Goal: Task Accomplishment & Management: Use online tool/utility

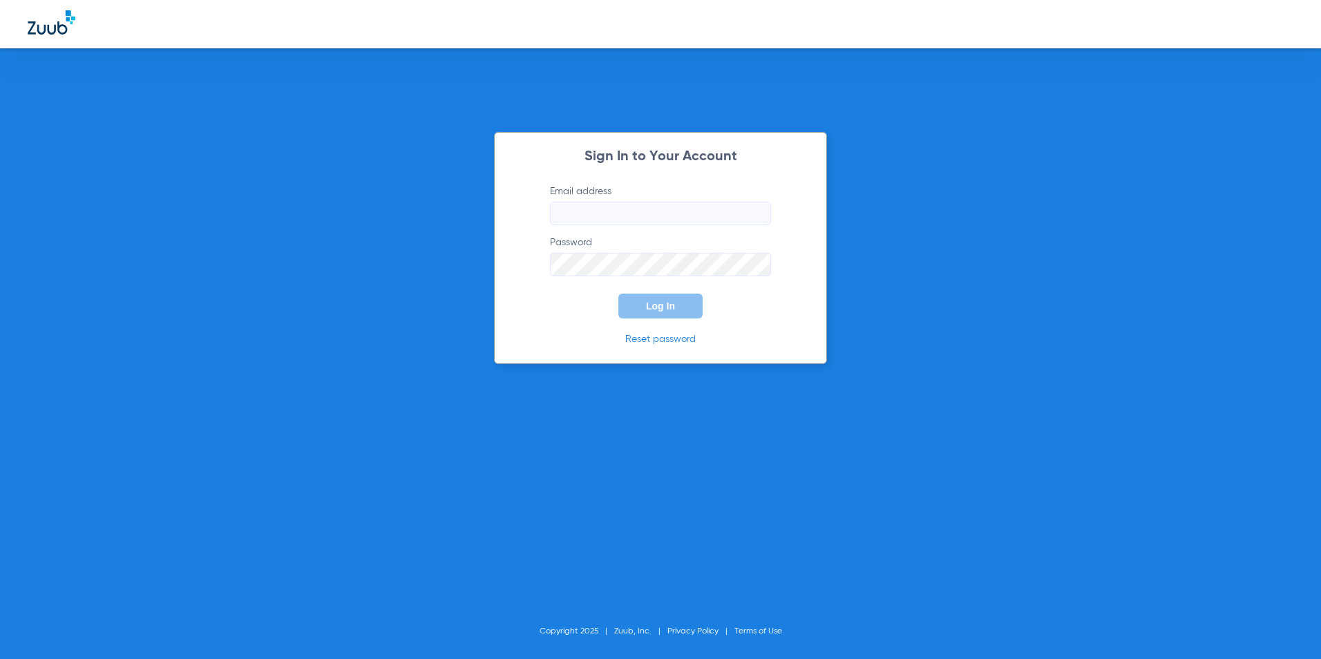
type input "[EMAIL_ADDRESS][DOMAIN_NAME]"
click at [652, 312] on button "Log In" at bounding box center [660, 306] width 84 height 25
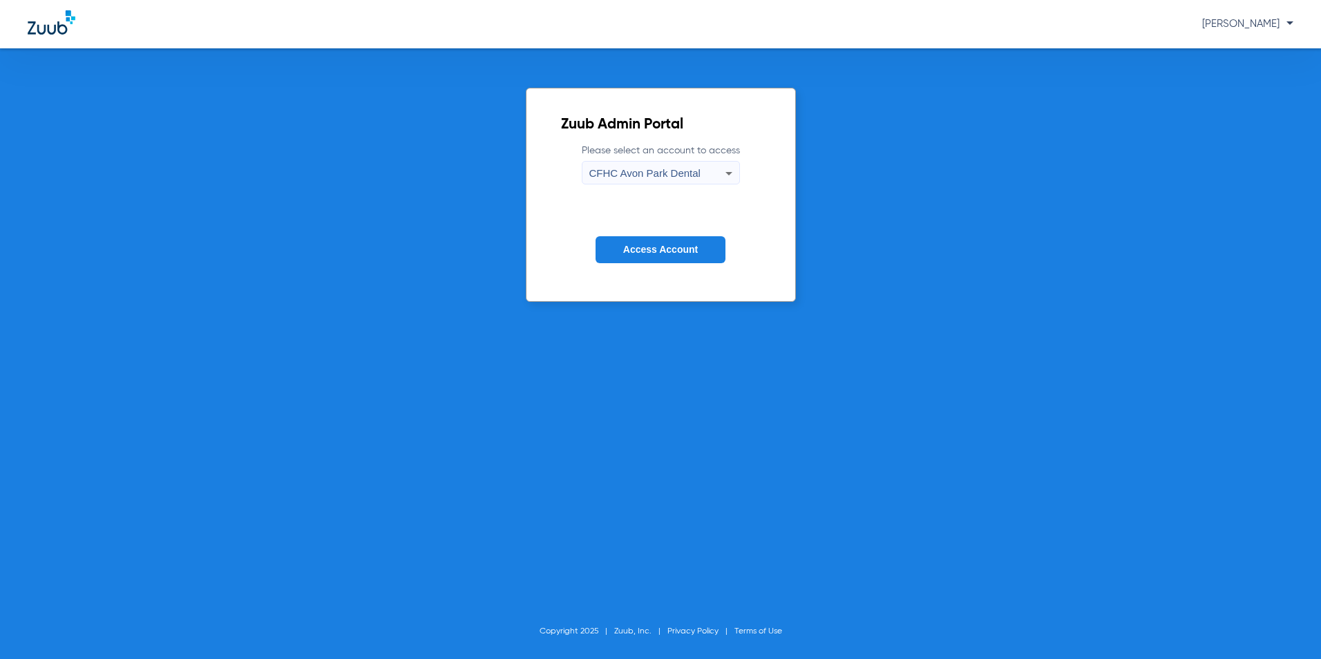
click at [632, 173] on span "CFHC Avon Park Dental" at bounding box center [644, 173] width 111 height 12
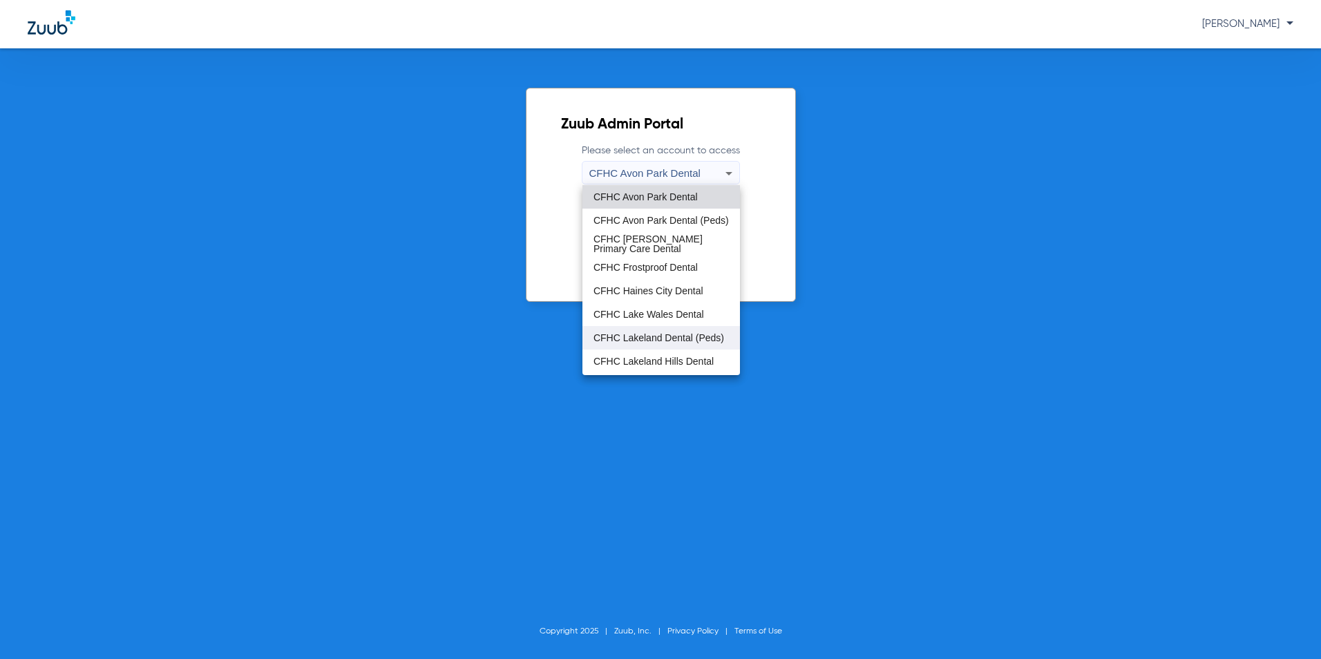
click at [635, 333] on span "CFHC Lakeland Dental (Peds)" at bounding box center [659, 338] width 131 height 10
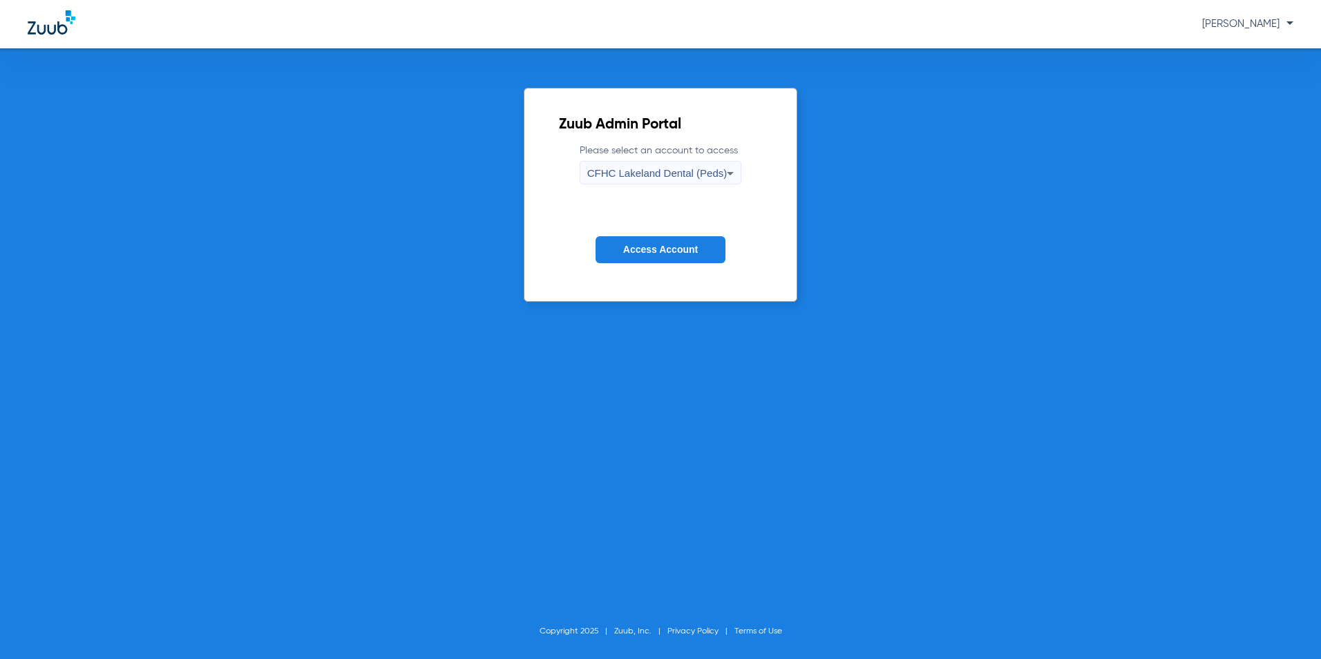
click at [632, 256] on button "Access Account" at bounding box center [661, 249] width 130 height 27
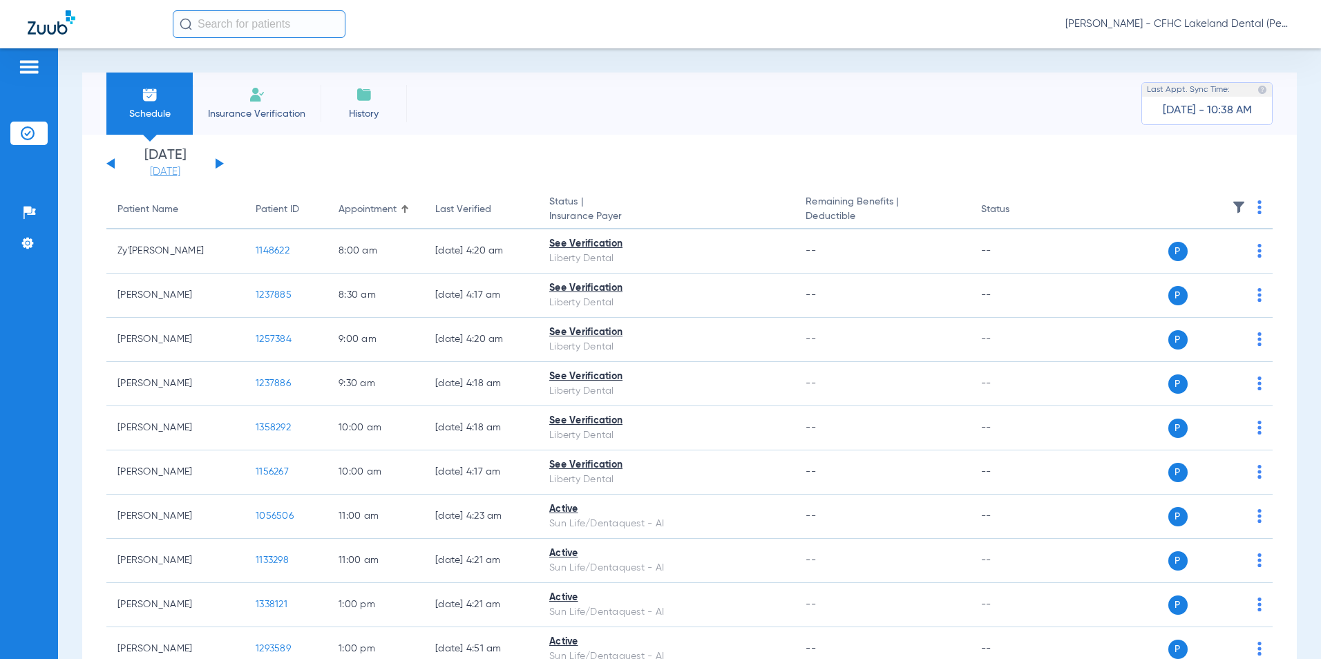
click at [159, 173] on link "[DATE]" at bounding box center [165, 172] width 83 height 14
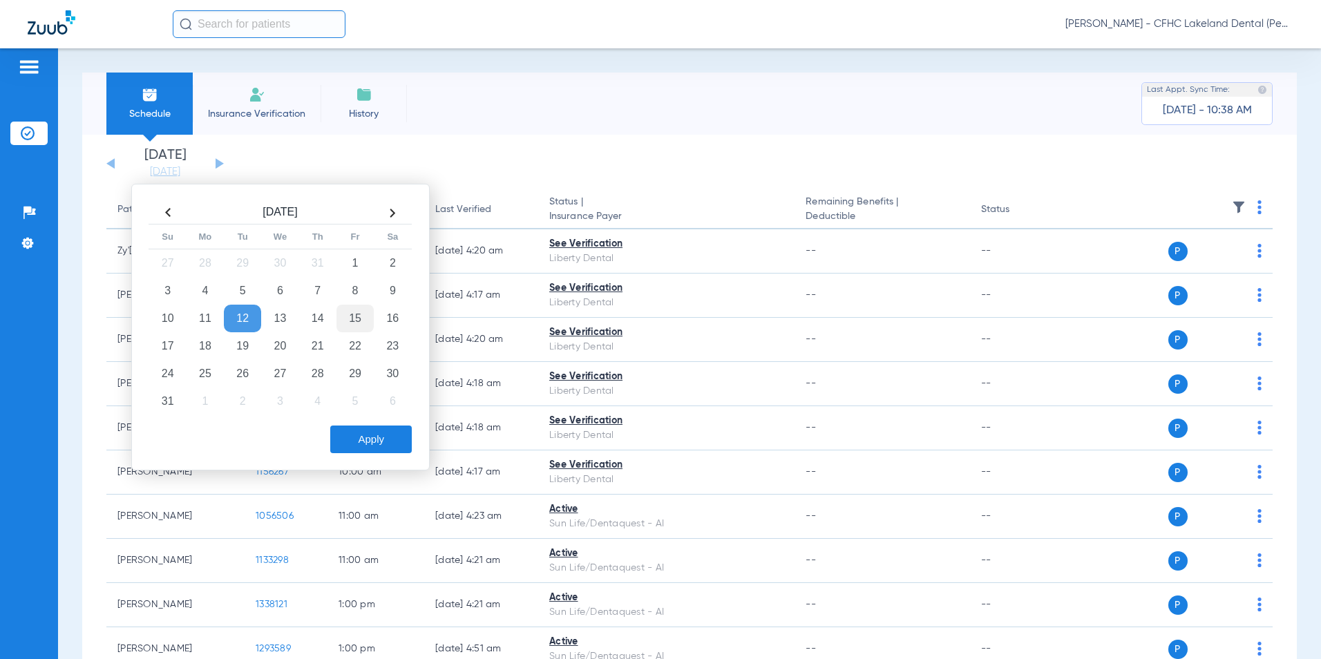
click at [360, 318] on td "15" at bounding box center [355, 319] width 37 height 28
click at [370, 442] on button "Apply" at bounding box center [371, 440] width 82 height 28
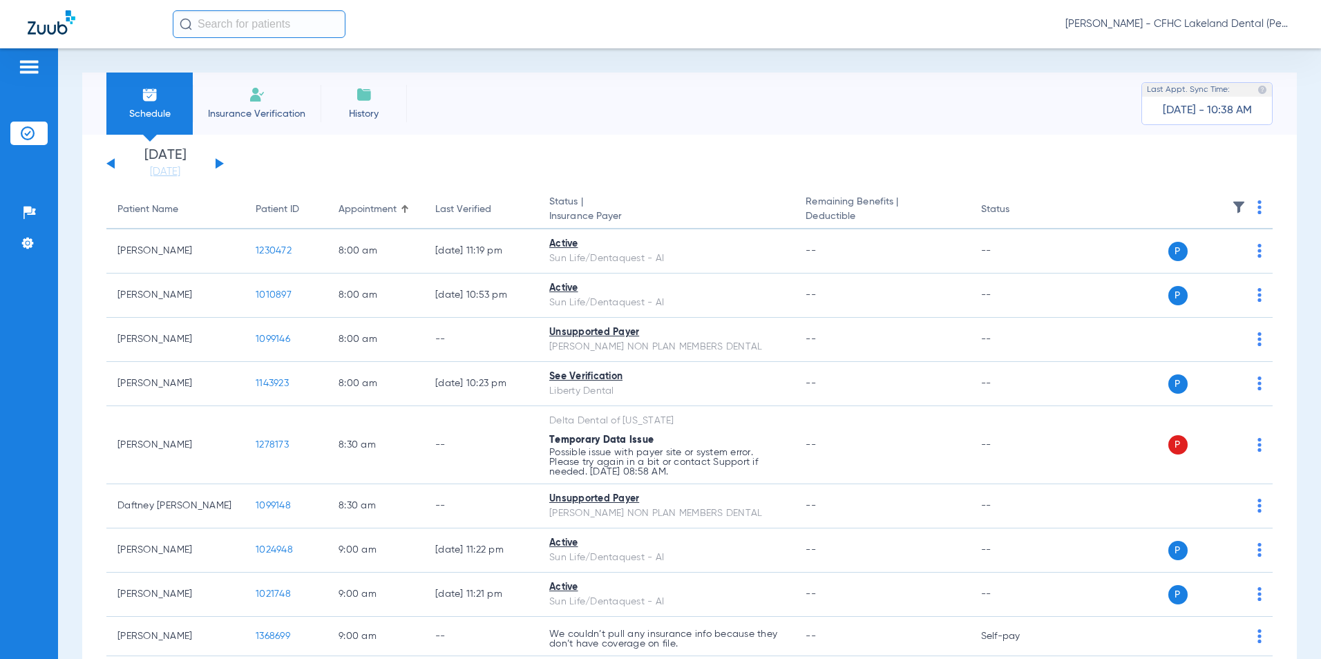
click at [1258, 211] on img at bounding box center [1260, 207] width 4 height 14
click at [1187, 257] on span "Verify All" at bounding box center [1198, 262] width 83 height 10
